Goal: Contribute content: Add original content to the website for others to see

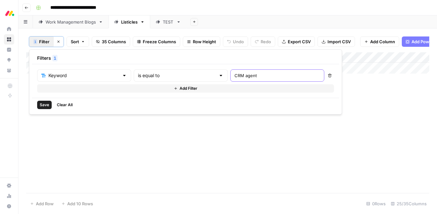
click at [235, 75] on input "CRM agent" at bounding box center [278, 75] width 86 height 6
paste input "kpi software"
type input "kpi software"
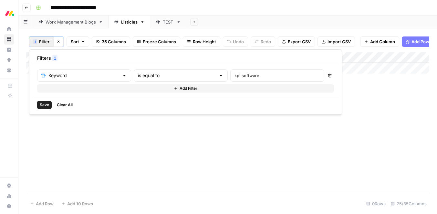
click at [42, 104] on span "Save" at bounding box center [44, 105] width 9 height 6
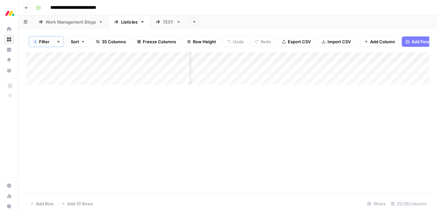
scroll to position [0, 888]
click at [273, 69] on div "Add Column" at bounding box center [227, 68] width 403 height 32
click at [43, 41] on span "Filter" at bounding box center [44, 41] width 10 height 6
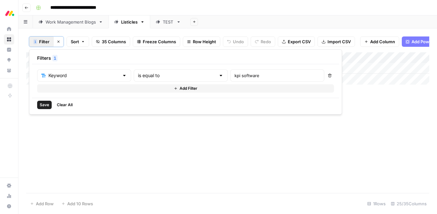
click at [230, 79] on div "kpi software" at bounding box center [277, 75] width 94 height 12
paste input "change management tool"
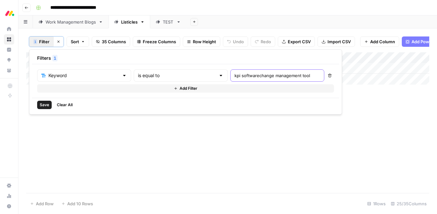
paste input "text"
type input "change management tool"
click at [44, 105] on span "Save" at bounding box center [44, 105] width 9 height 6
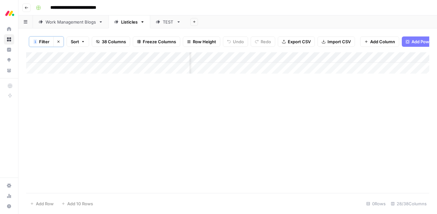
click at [213, 142] on div "Add Column" at bounding box center [227, 122] width 403 height 141
click at [60, 43] on button "Clear filters" at bounding box center [58, 42] width 10 height 10
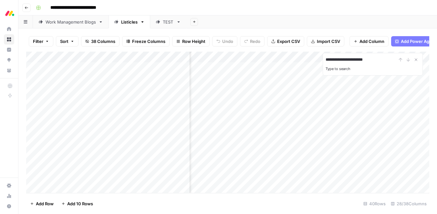
type input "**********"
click at [360, 137] on div "Add Column" at bounding box center [227, 123] width 403 height 142
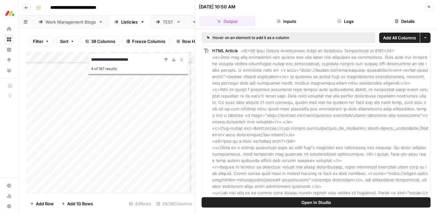
click at [431, 5] on button "Close" at bounding box center [429, 7] width 8 height 8
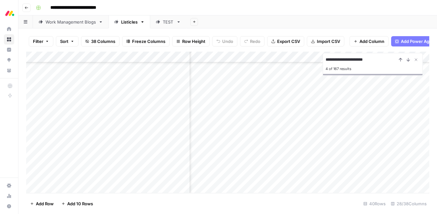
scroll to position [216, 971]
click at [418, 59] on icon "Close Search" at bounding box center [416, 59] width 5 height 5
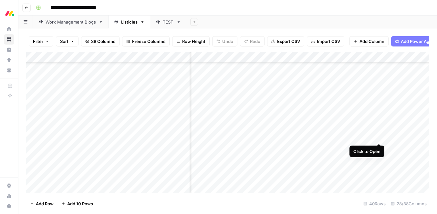
click at [380, 134] on div "Add Column" at bounding box center [227, 123] width 403 height 142
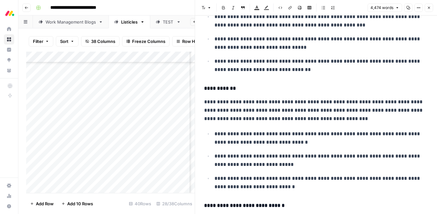
scroll to position [1371, 0]
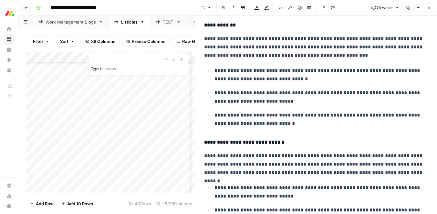
type input "**"
click at [342, 152] on p "**********" at bounding box center [316, 164] width 224 height 25
click at [368, 9] on input "ל" at bounding box center [381, 10] width 38 height 6
type input "CRM"
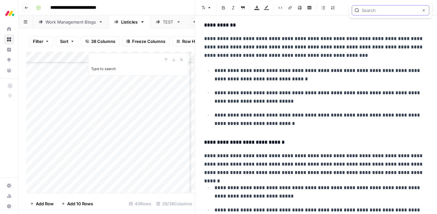
click at [423, 11] on icon "button" at bounding box center [423, 10] width 3 height 3
click at [305, 112] on p "**********" at bounding box center [322, 119] width 214 height 17
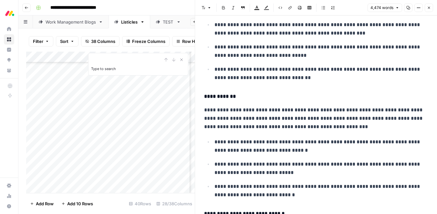
scroll to position [1296, 0]
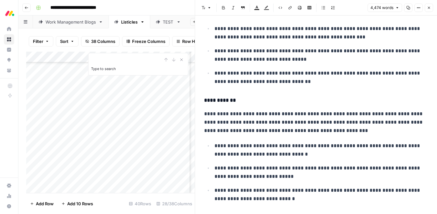
click at [230, 98] on h4 "**********" at bounding box center [316, 100] width 224 height 8
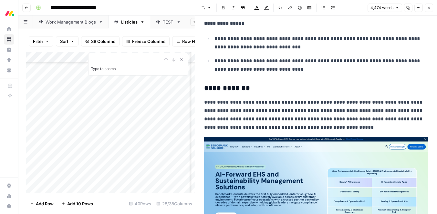
scroll to position [4966, 0]
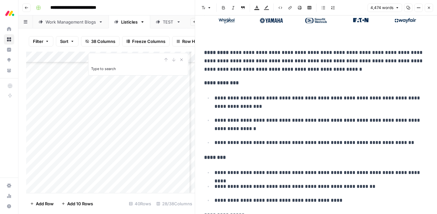
click at [427, 8] on icon "button" at bounding box center [429, 8] width 4 height 4
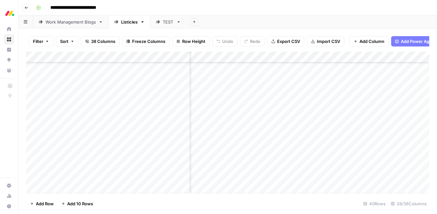
scroll to position [259, 1211]
click at [315, 96] on div "Add Column" at bounding box center [227, 123] width 403 height 142
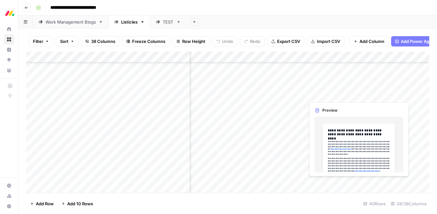
click at [333, 93] on div "Add Column" at bounding box center [227, 123] width 403 height 142
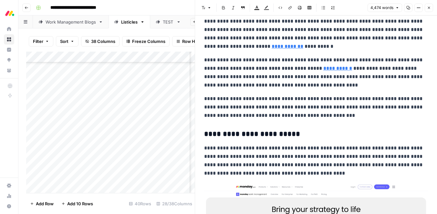
scroll to position [508, 0]
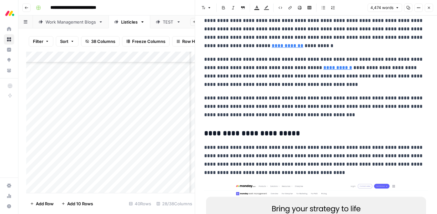
click at [328, 116] on p "**********" at bounding box center [316, 106] width 224 height 25
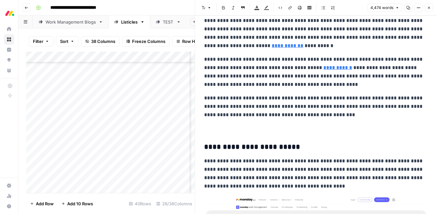
click at [303, 130] on p at bounding box center [316, 128] width 224 height 8
click at [285, 132] on p at bounding box center [316, 128] width 224 height 8
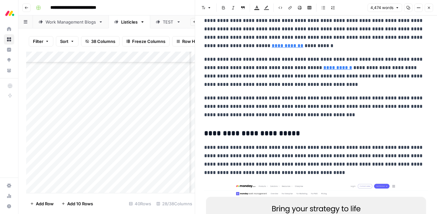
scroll to position [462, 0]
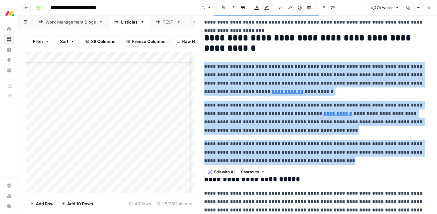
drag, startPoint x: 319, startPoint y: 162, endPoint x: 206, endPoint y: 66, distance: 149.1
click at [230, 170] on span "Edit with AI" at bounding box center [224, 172] width 20 height 6
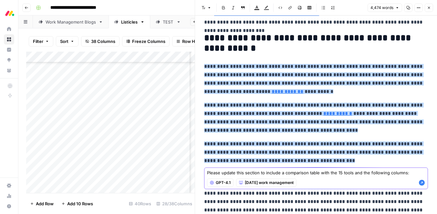
click at [405, 175] on textarea "Please update this section to include a comparison table with the 15 tools and …" at bounding box center [316, 173] width 218 height 6
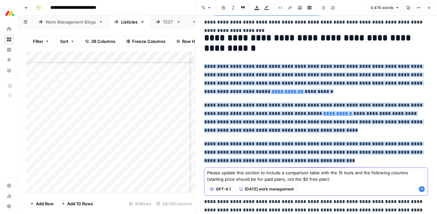
click at [325, 178] on textarea "Please update this section to include a comparison table with the 15 tools and …" at bounding box center [316, 176] width 218 height 13
paste textarea "Platform | Use case | Free plan? | Notable feature | Starting price"
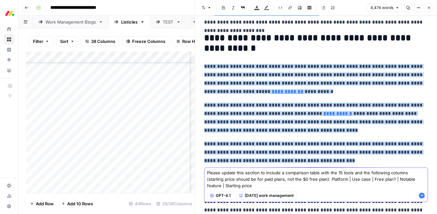
click at [267, 172] on textarea "Please update this section to include a comparison table with the 15 tools and …" at bounding box center [316, 179] width 218 height 19
click at [289, 175] on textarea "Please update this section to introduce a comparison table with the 15 tools an…" at bounding box center [316, 179] width 218 height 19
type textarea "Please update this section to introduce a quick-look comparison table with the …"
click at [422, 196] on icon "button" at bounding box center [422, 196] width 6 height 6
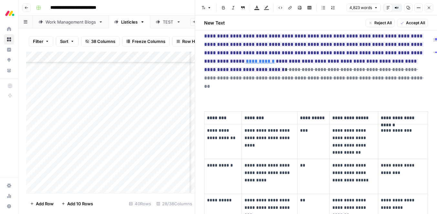
scroll to position [595, 0]
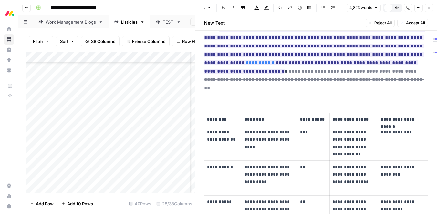
click at [410, 24] on span "Accept All" at bounding box center [415, 23] width 19 height 6
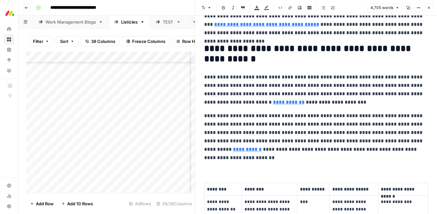
scroll to position [454, 0]
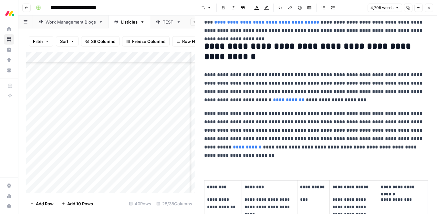
click at [212, 159] on p at bounding box center [316, 161] width 224 height 8
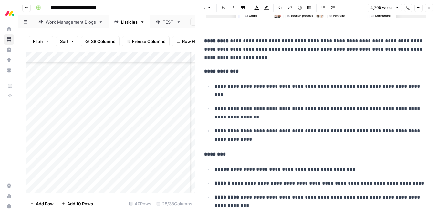
scroll to position [1267, 0]
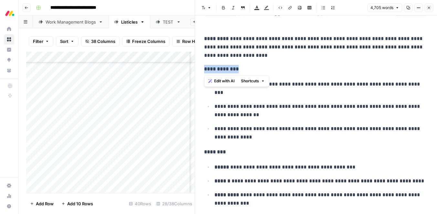
drag, startPoint x: 244, startPoint y: 68, endPoint x: 200, endPoint y: 69, distance: 44.3
copy strong "**********"
type input "Key features:"
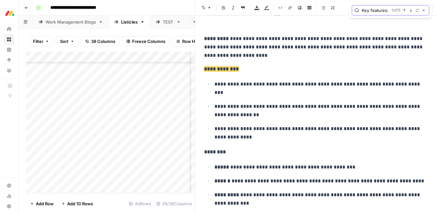
click at [420, 11] on button "Replace" at bounding box center [417, 10] width 5 height 5
click at [372, 24] on input "text" at bounding box center [391, 23] width 72 height 6
click at [377, 36] on span "Replace all" at bounding box center [371, 35] width 20 height 6
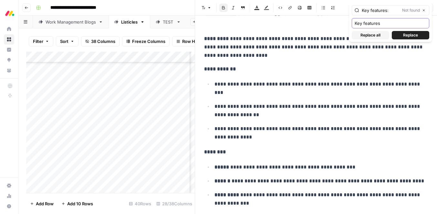
click at [373, 24] on input "Key features" at bounding box center [391, 23] width 72 height 6
type input "Pricing:"
drag, startPoint x: 387, startPoint y: 11, endPoint x: 356, endPoint y: 11, distance: 30.7
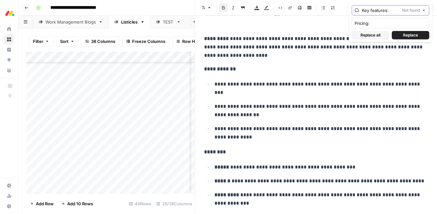
click at [356, 11] on div "Key features: Not found Close" at bounding box center [391, 10] width 78 height 10
type input "Pricing:"
click at [373, 22] on input "Pricing:" at bounding box center [391, 23] width 72 height 6
type input "Pricing"
click at [368, 35] on span "Replace all" at bounding box center [371, 35] width 20 height 6
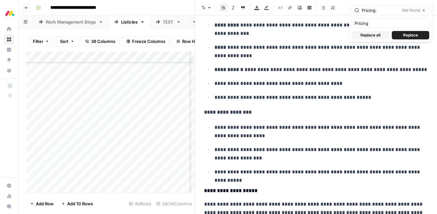
scroll to position [1438, 0]
click at [251, 109] on p "**********" at bounding box center [316, 112] width 224 height 8
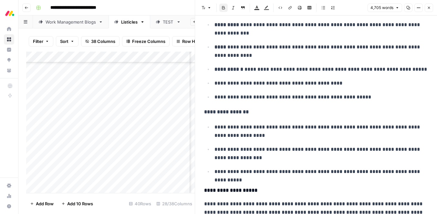
click at [240, 191] on h4 "**********" at bounding box center [316, 191] width 224 height 8
click at [208, 6] on icon "button" at bounding box center [210, 8] width 4 height 4
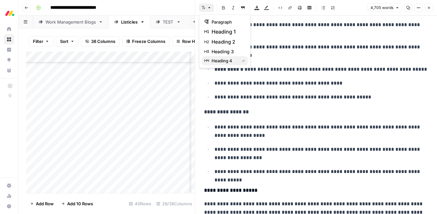
click at [217, 59] on span "heading 4" at bounding box center [224, 61] width 25 height 6
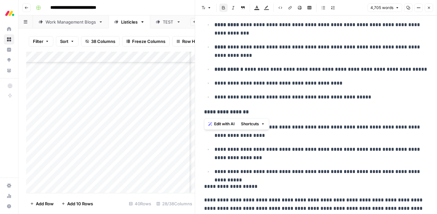
drag, startPoint x: 250, startPoint y: 111, endPoint x: 199, endPoint y: 112, distance: 50.8
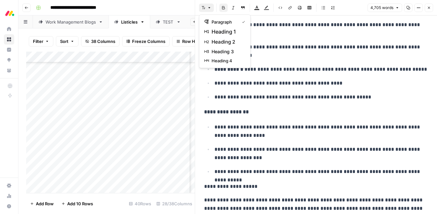
click at [205, 9] on icon "button" at bounding box center [204, 8] width 4 height 4
click at [217, 63] on span "heading 4" at bounding box center [227, 61] width 31 height 6
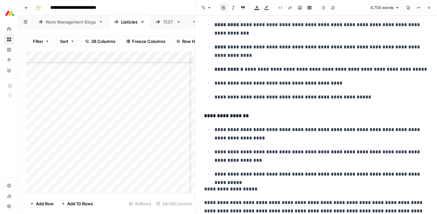
drag, startPoint x: 257, startPoint y: 188, endPoint x: 202, endPoint y: 188, distance: 55.0
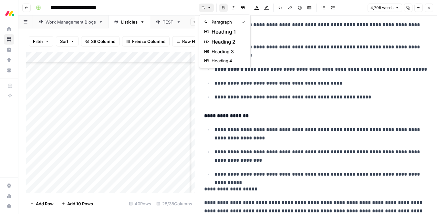
click at [206, 7] on button "Font style" at bounding box center [206, 8] width 15 height 8
click at [223, 62] on span "heading 4" at bounding box center [227, 61] width 31 height 6
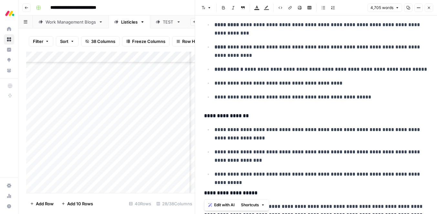
click at [239, 102] on p "**********" at bounding box center [322, 97] width 214 height 8
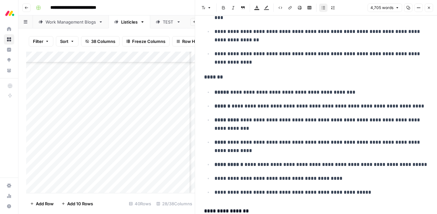
scroll to position [1339, 0]
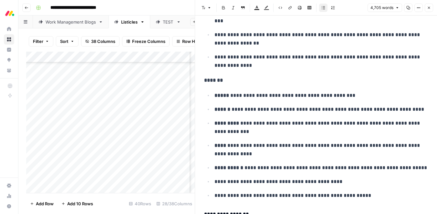
drag, startPoint x: 225, startPoint y: 80, endPoint x: 205, endPoint y: 80, distance: 20.4
click at [205, 80] on p "*******" at bounding box center [316, 80] width 224 height 8
click at [209, 78] on strong "*******" at bounding box center [213, 80] width 19 height 5
click at [209, 7] on icon "button" at bounding box center [210, 8] width 4 height 4
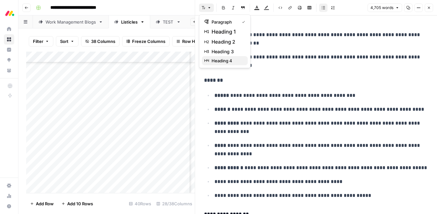
click at [223, 60] on span "heading 4" at bounding box center [227, 61] width 31 height 6
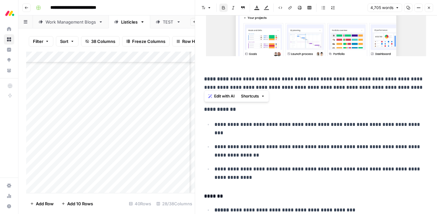
scroll to position [1207, 0]
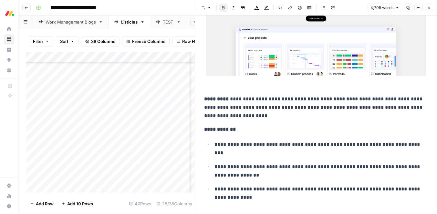
click at [224, 130] on strong "**********" at bounding box center [220, 129] width 32 height 5
click at [206, 5] on button "Font style" at bounding box center [206, 8] width 15 height 8
click at [215, 58] on span "heading 4" at bounding box center [227, 61] width 31 height 6
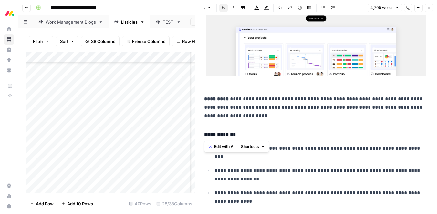
click at [226, 89] on p at bounding box center [316, 21] width 224 height 140
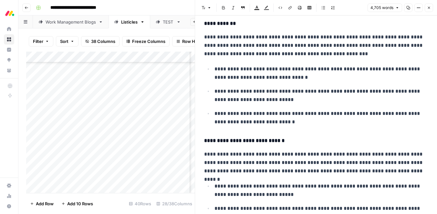
scroll to position [1883, 0]
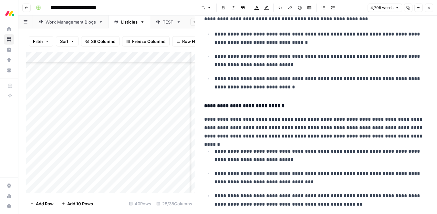
click at [227, 106] on h4 "**********" at bounding box center [316, 106] width 224 height 8
click at [206, 6] on button "Font style" at bounding box center [206, 8] width 15 height 8
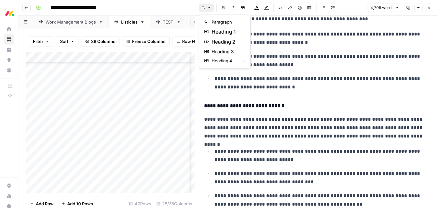
click at [298, 81] on p "**********" at bounding box center [322, 83] width 214 height 17
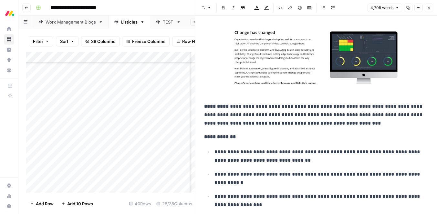
scroll to position [2286, 0]
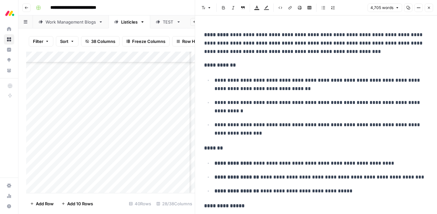
drag, startPoint x: 239, startPoint y: 68, endPoint x: 201, endPoint y: 68, distance: 38.1
click at [206, 10] on button "Font style" at bounding box center [206, 8] width 15 height 8
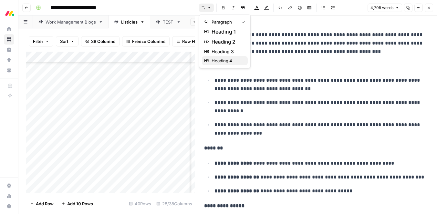
click at [218, 58] on span "heading 4" at bounding box center [227, 61] width 31 height 6
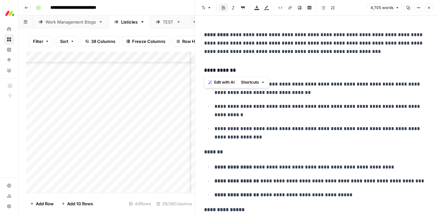
copy strong "**********"
click at [238, 152] on p "*******" at bounding box center [316, 152] width 224 height 8
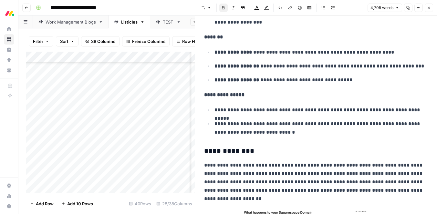
scroll to position [2407, 0]
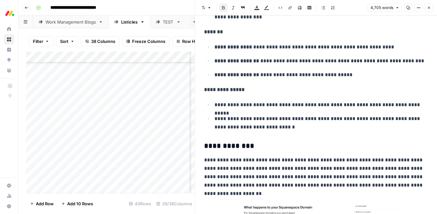
drag, startPoint x: 248, startPoint y: 91, endPoint x: 185, endPoint y: 91, distance: 63.0
click at [185, 91] on body "**********" at bounding box center [218, 107] width 437 height 214
click at [221, 91] on strong "**********" at bounding box center [224, 89] width 40 height 5
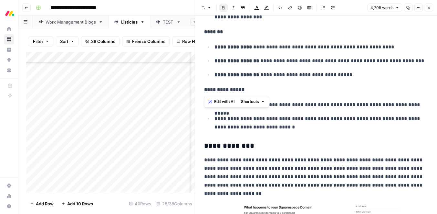
copy strong "**********"
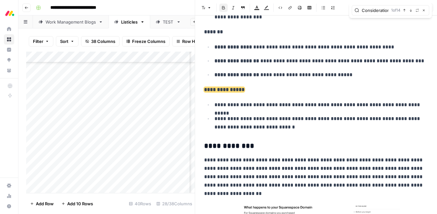
type input "Considerations:"
click at [416, 11] on button "Replace" at bounding box center [417, 10] width 5 height 5
click at [369, 17] on div "Considerations: 1 of 14 Previous match Next Match Replace Close Pricing Replace…" at bounding box center [390, 11] width 83 height 16
click at [369, 21] on input "Pricing" at bounding box center [391, 23] width 72 height 6
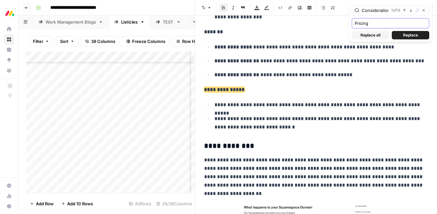
click at [369, 21] on input "Pricing" at bounding box center [391, 23] width 72 height 6
paste input "Considerations:"
type input "Considerations"
click at [381, 34] on button "Replace all" at bounding box center [370, 35] width 37 height 8
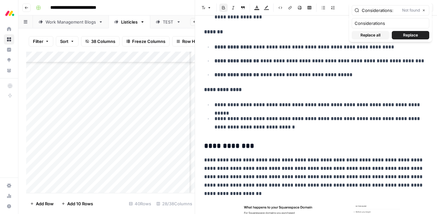
click at [371, 37] on span "Replace all" at bounding box center [371, 35] width 20 height 6
click at [371, 35] on span "Replace all" at bounding box center [371, 35] width 20 height 6
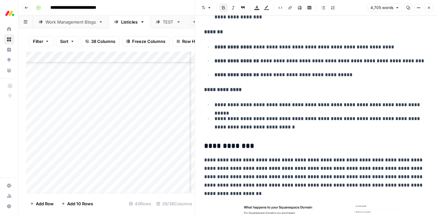
click at [289, 103] on p "**********" at bounding box center [322, 105] width 214 height 8
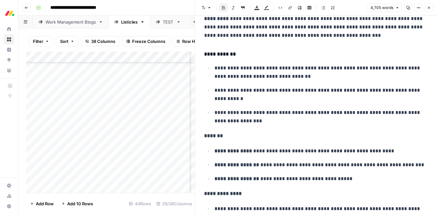
scroll to position [2302, 0]
